Goal: Information Seeking & Learning: Check status

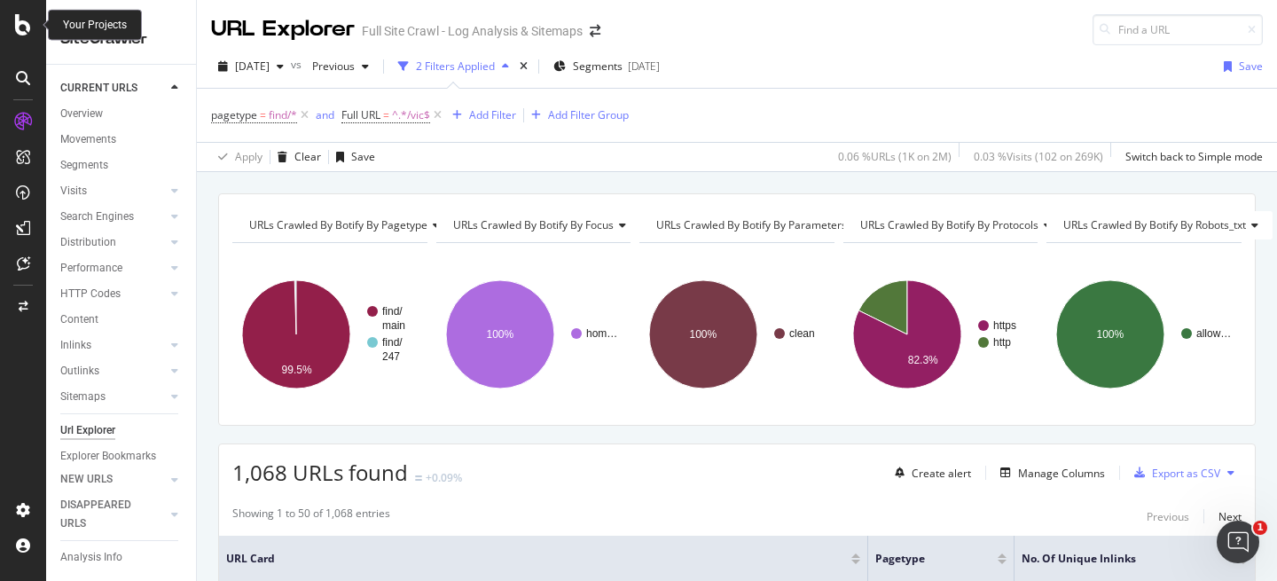
click at [16, 24] on icon at bounding box center [23, 24] width 16 height 21
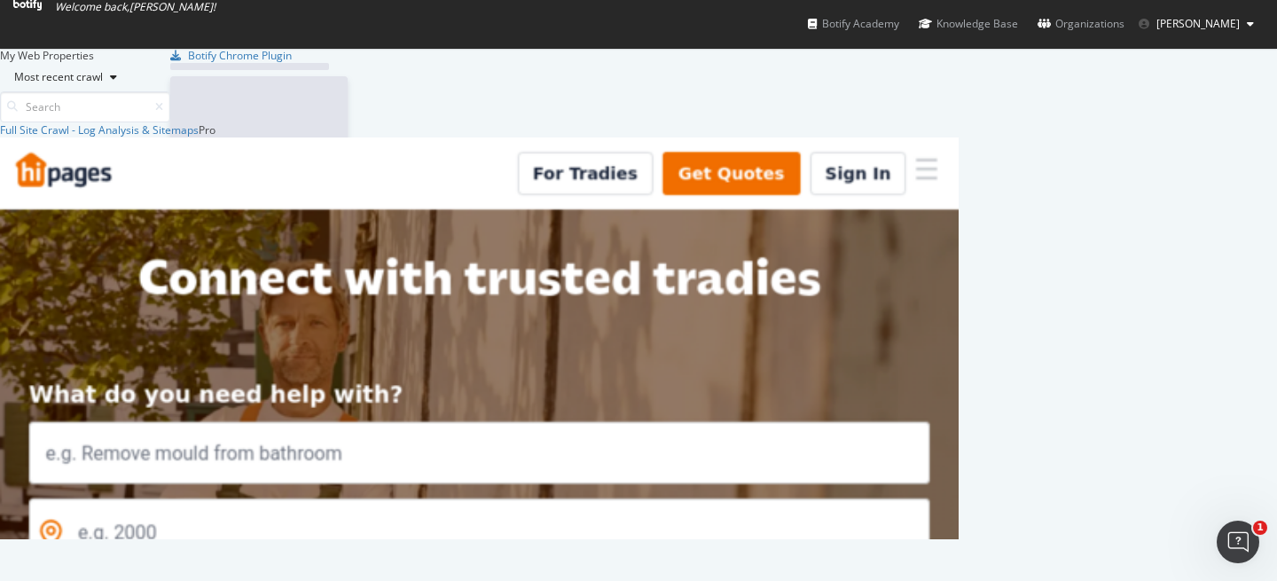
scroll to position [581, 1277]
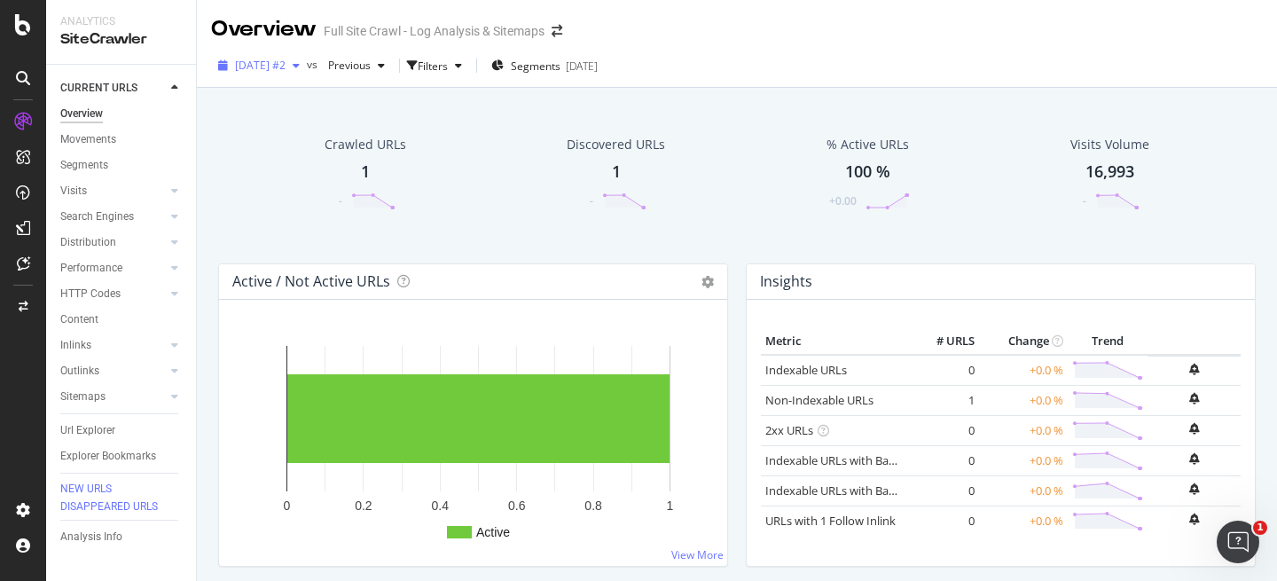
click at [285, 62] on span "[DATE] #2" at bounding box center [260, 65] width 51 height 15
